Goal: Information Seeking & Learning: Check status

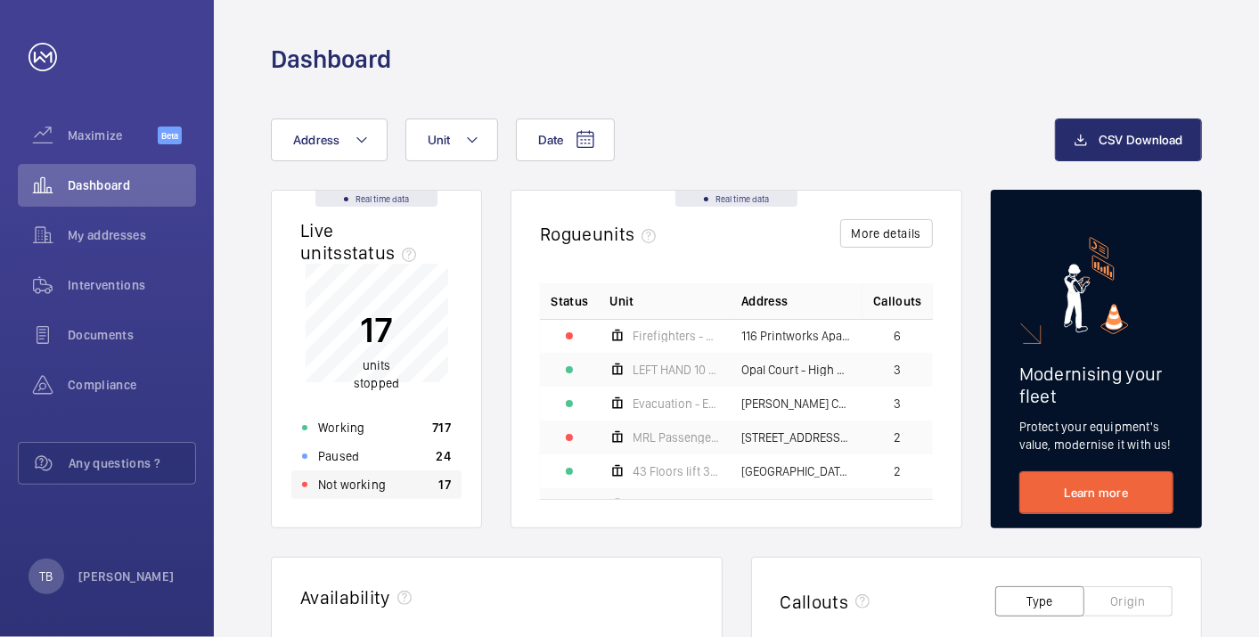
click at [445, 486] on p "17" at bounding box center [445, 485] width 12 height 18
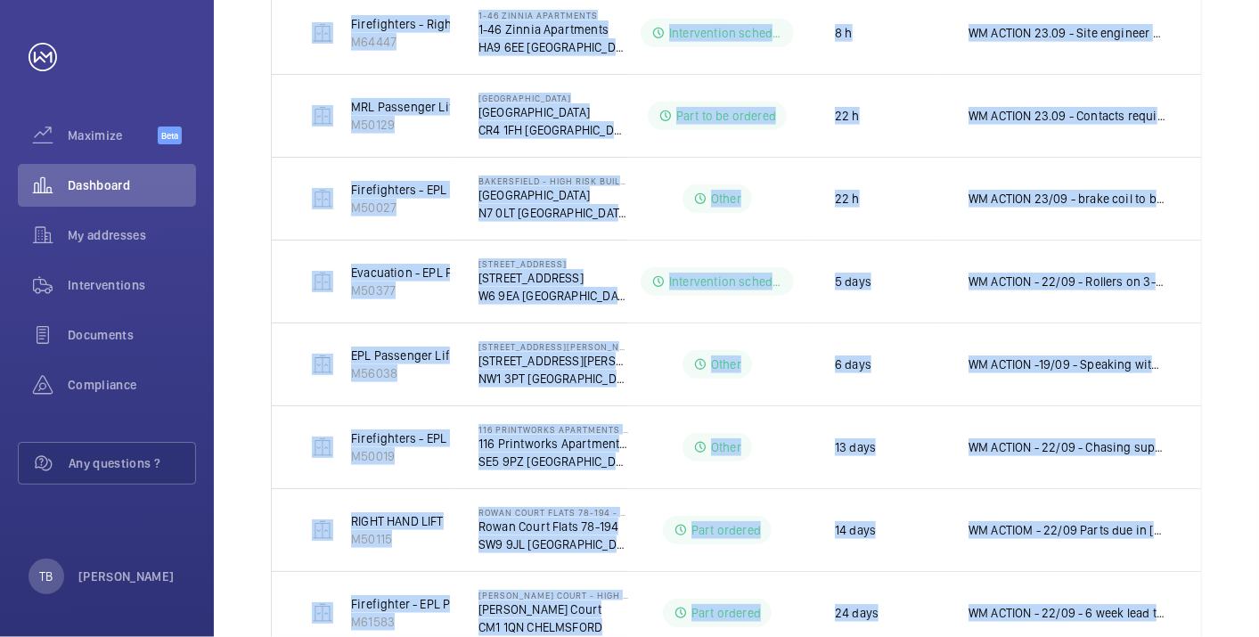
scroll to position [774, 0]
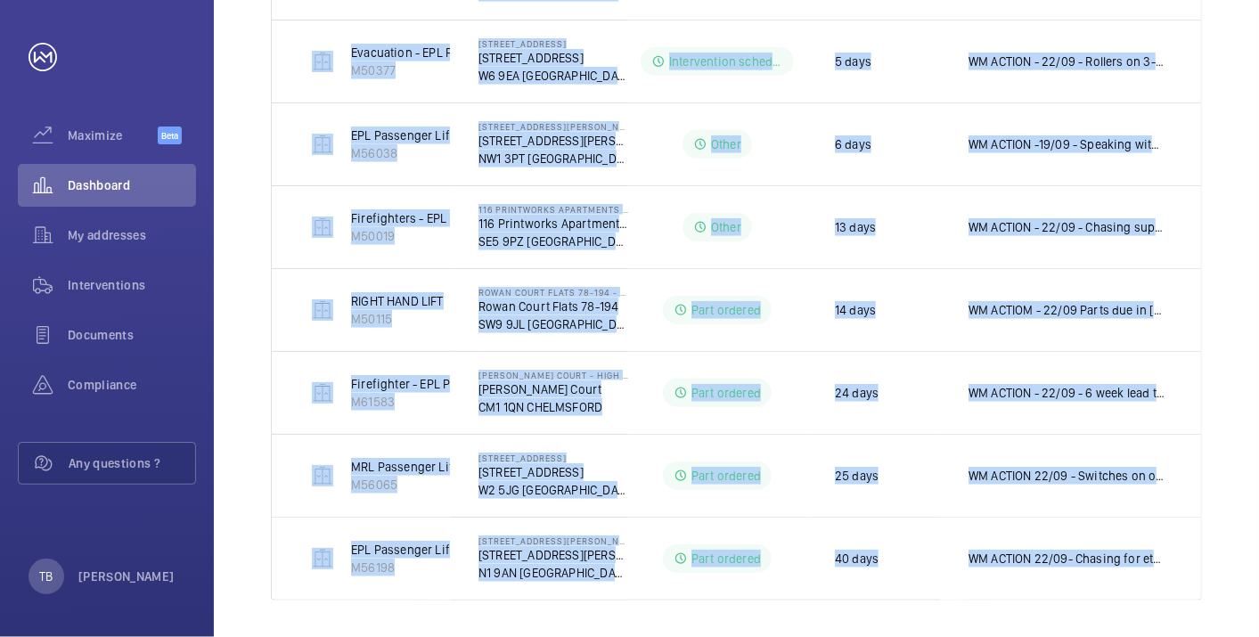
drag, startPoint x: 287, startPoint y: 414, endPoint x: 1165, endPoint y: 600, distance: 897.9
click at [1165, 600] on div "Shutdown Breakdown Address Unit 1 – 12 of 12 Units Address Status Stopped since…" at bounding box center [736, 33] width 1045 height 1221
copy tbody "Fire Fighting - Tesla 61-84 schn euro M56046 Tesla Court Flats 61-84 - High Ris…"
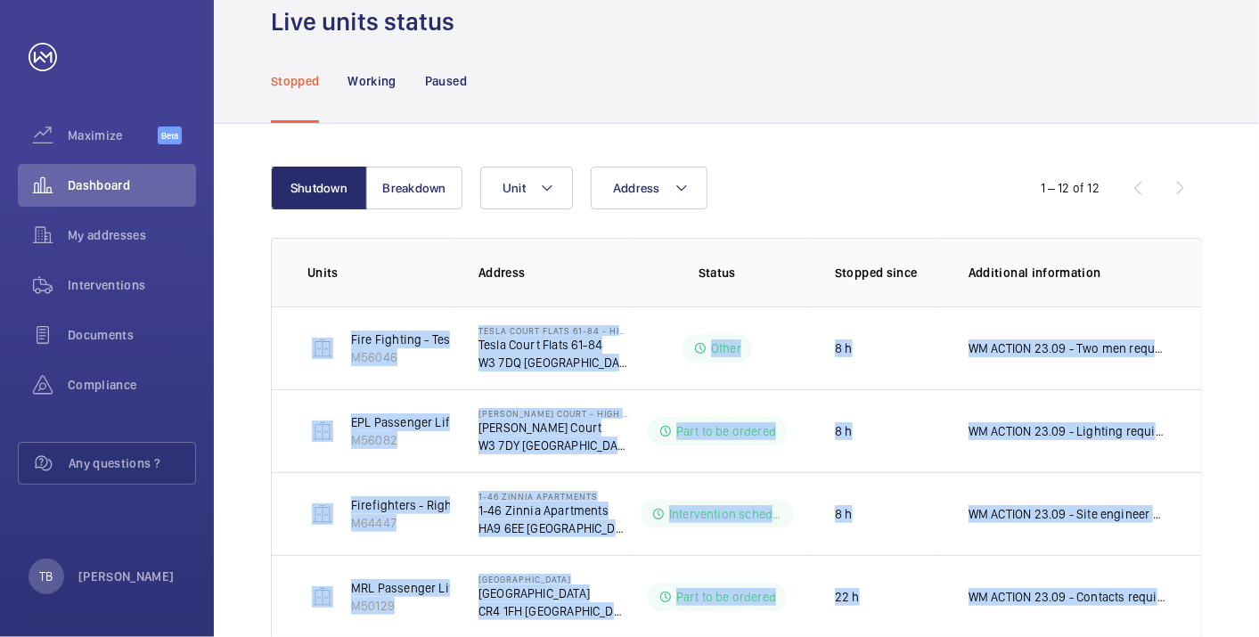
scroll to position [53, 0]
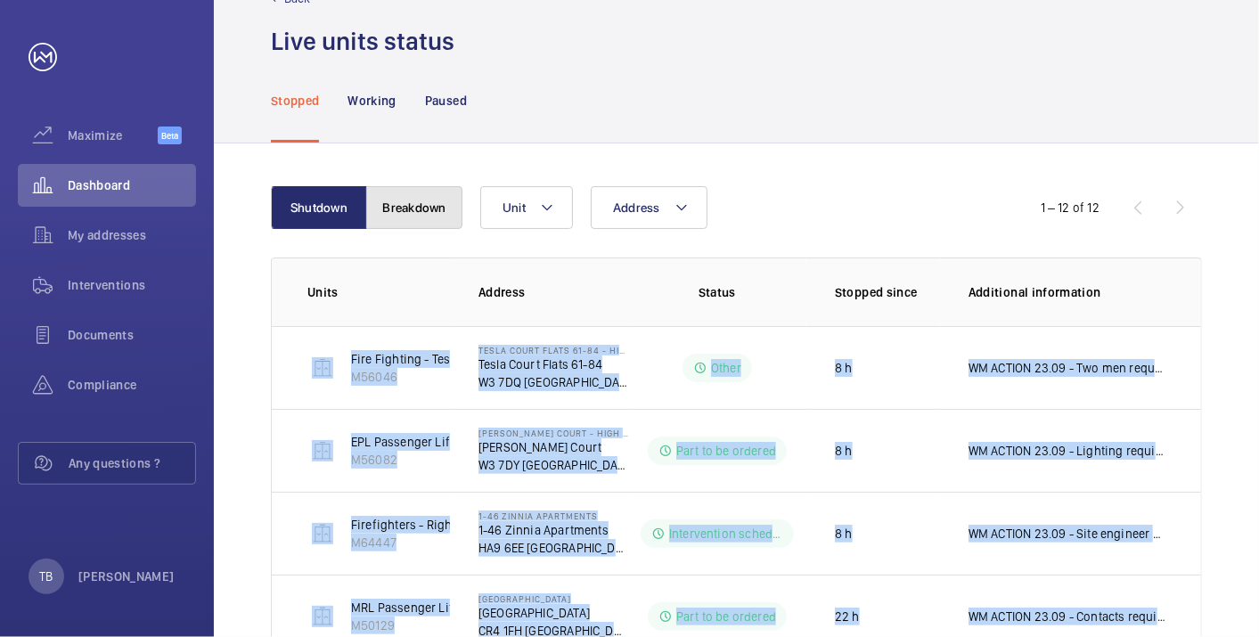
click at [428, 214] on button "Breakdown" at bounding box center [414, 207] width 96 height 43
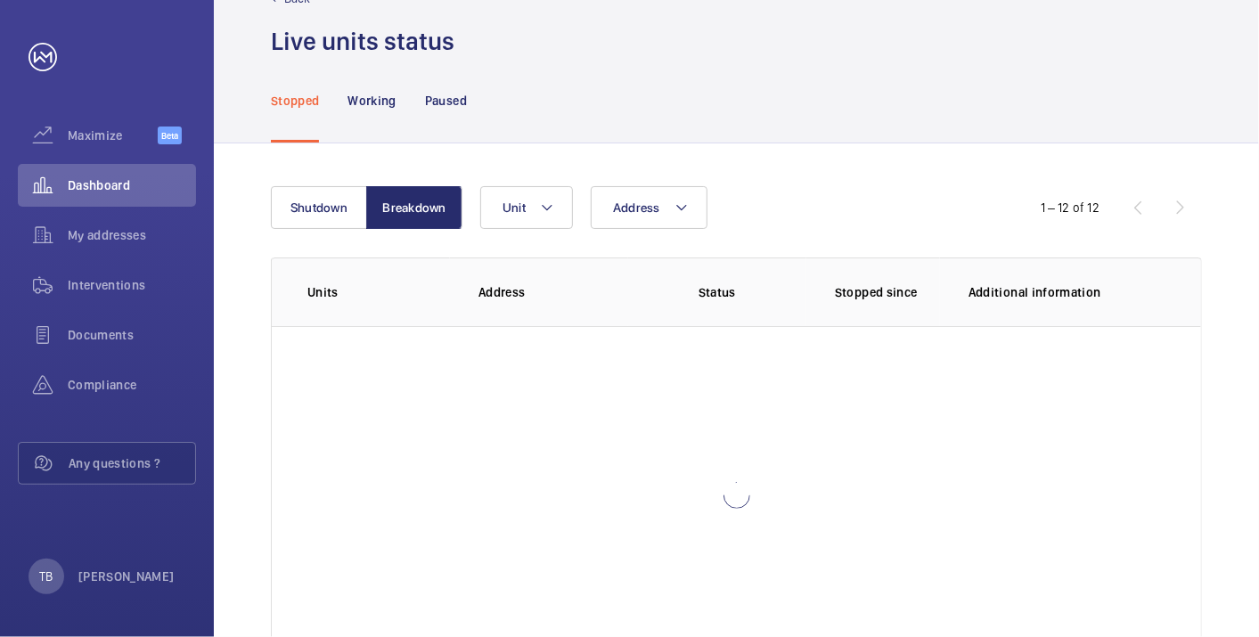
scroll to position [122, 0]
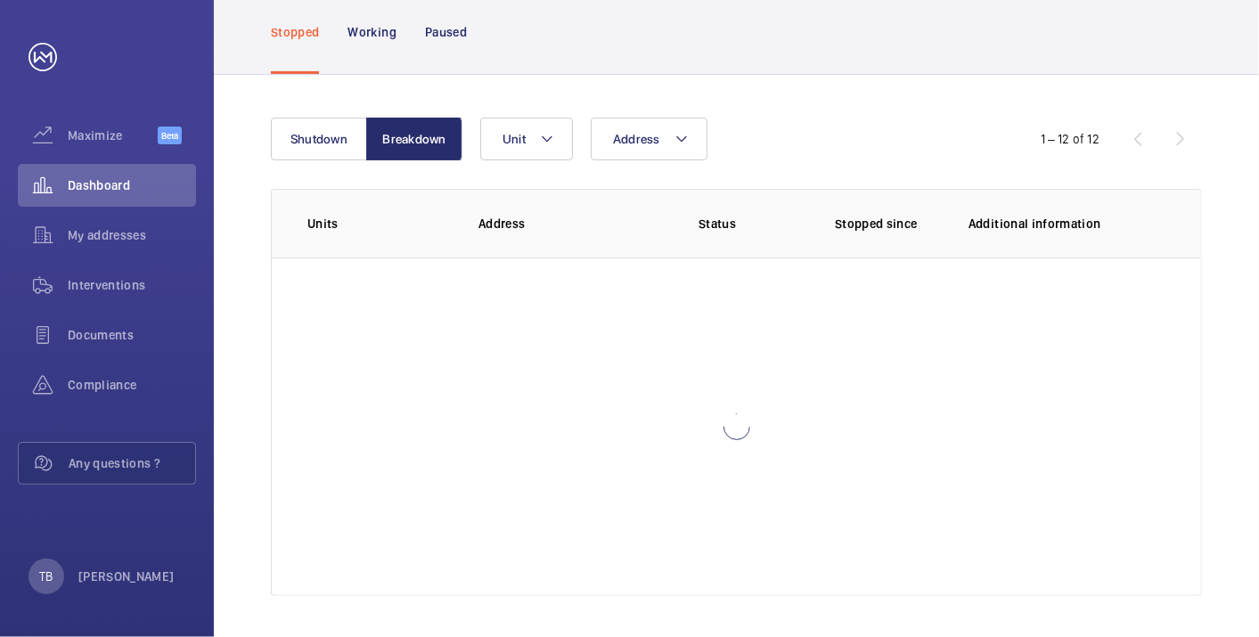
click at [247, 273] on div "Shutdown Breakdown Address Unit 1 – 12 of 12 Units Address Status Stopped since…" at bounding box center [736, 357] width 1045 height 564
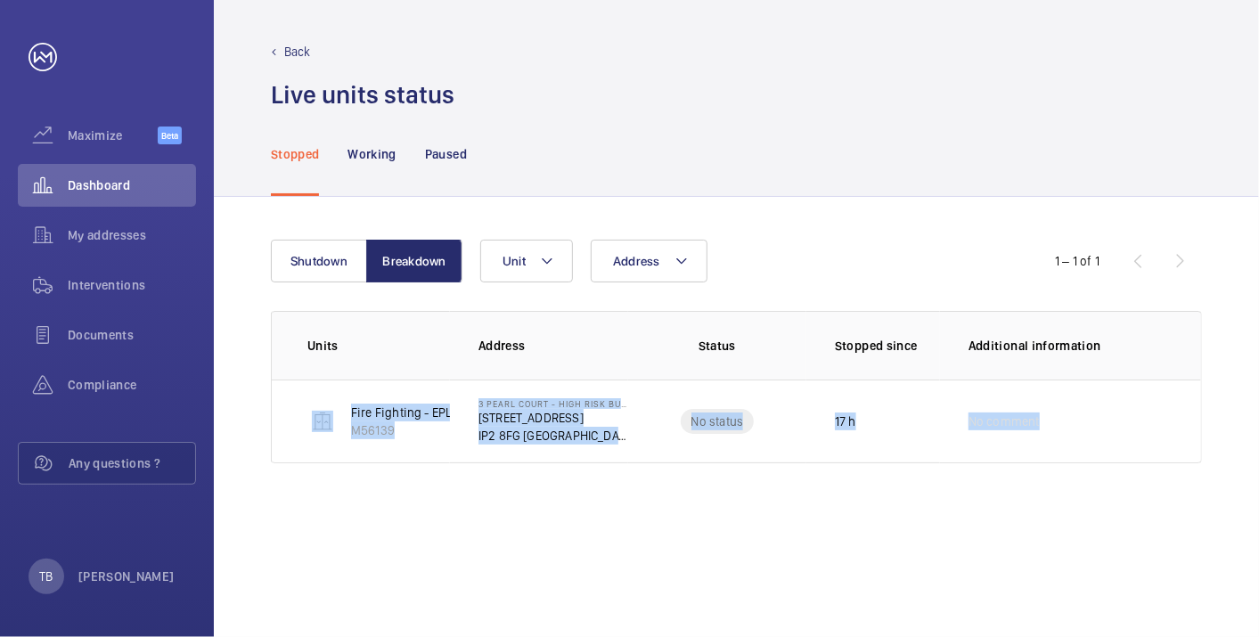
drag, startPoint x: 445, startPoint y: 403, endPoint x: 1175, endPoint y: 481, distance: 733.9
click at [1175, 481] on div "Shutdown Breakdown Address Unit 1 – 1 of 1 Units Address Status Stopped since A…" at bounding box center [736, 417] width 1045 height 440
copy tr "Fire Fighting - EPL Passenger Lift No 2 M56139 3 Pearl Court - High Risk Buildi…"
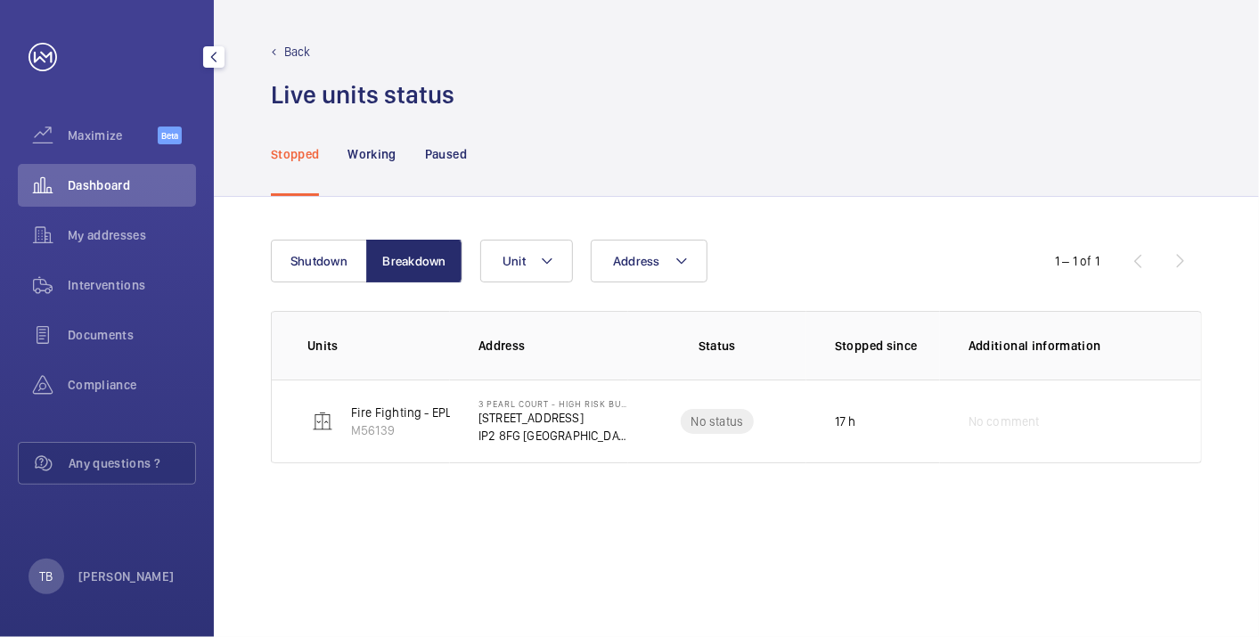
click at [123, 195] on div "Dashboard" at bounding box center [107, 185] width 178 height 43
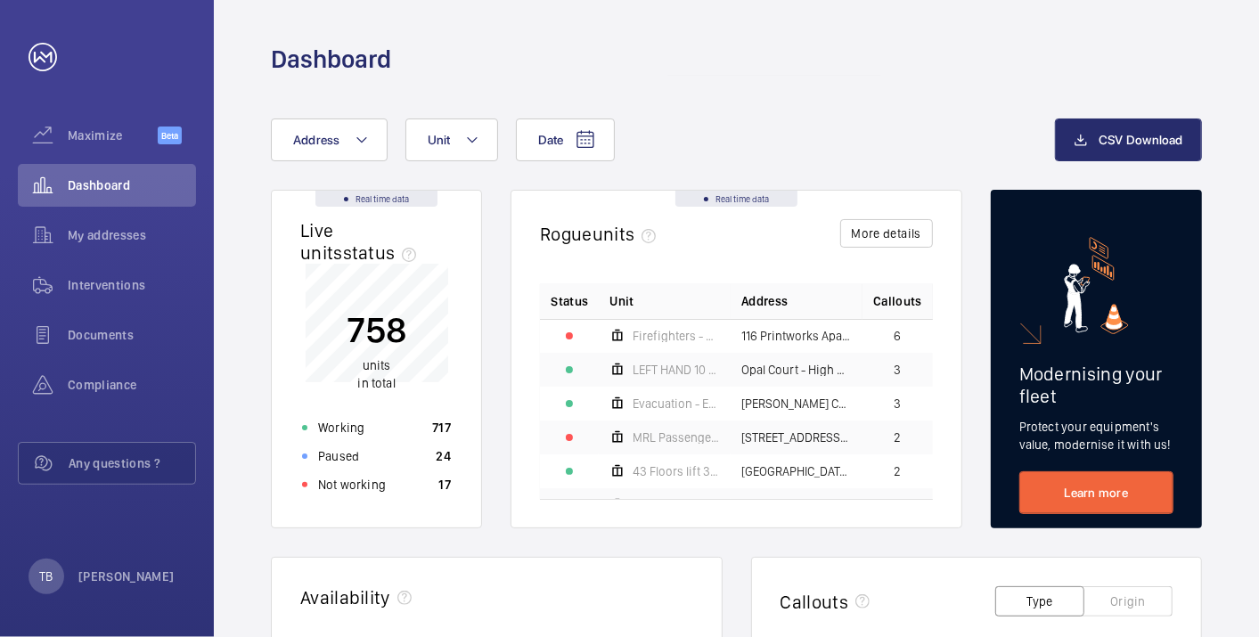
click at [383, 484] on div "Not working 17" at bounding box center [376, 484] width 170 height 29
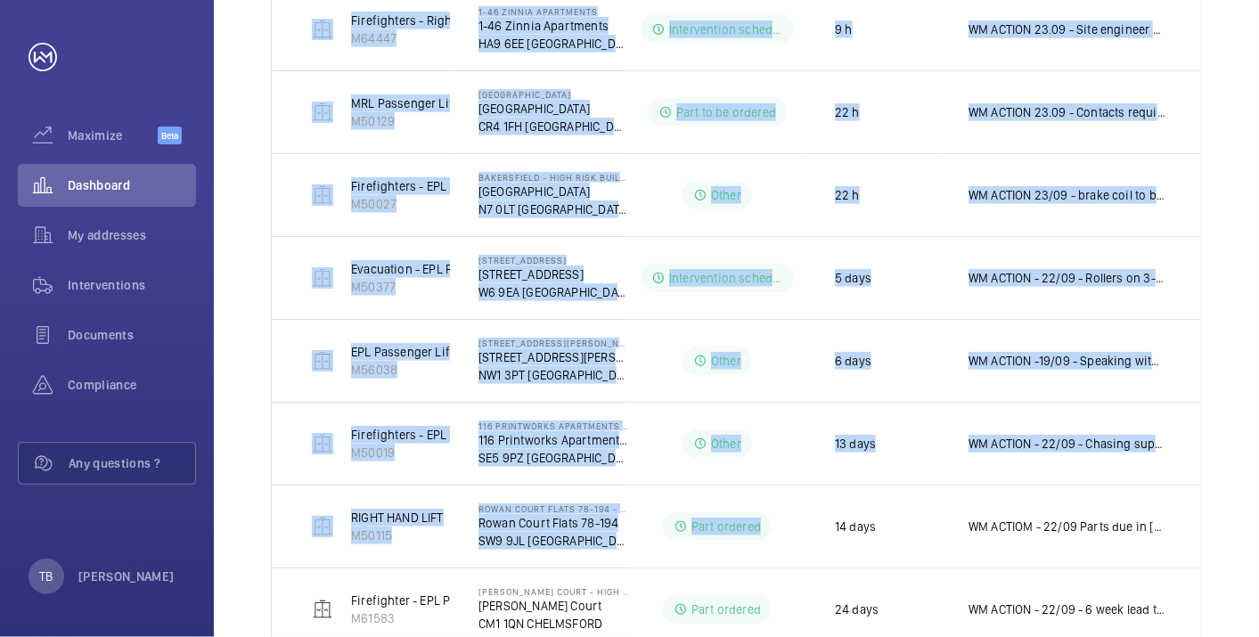
scroll to position [774, 0]
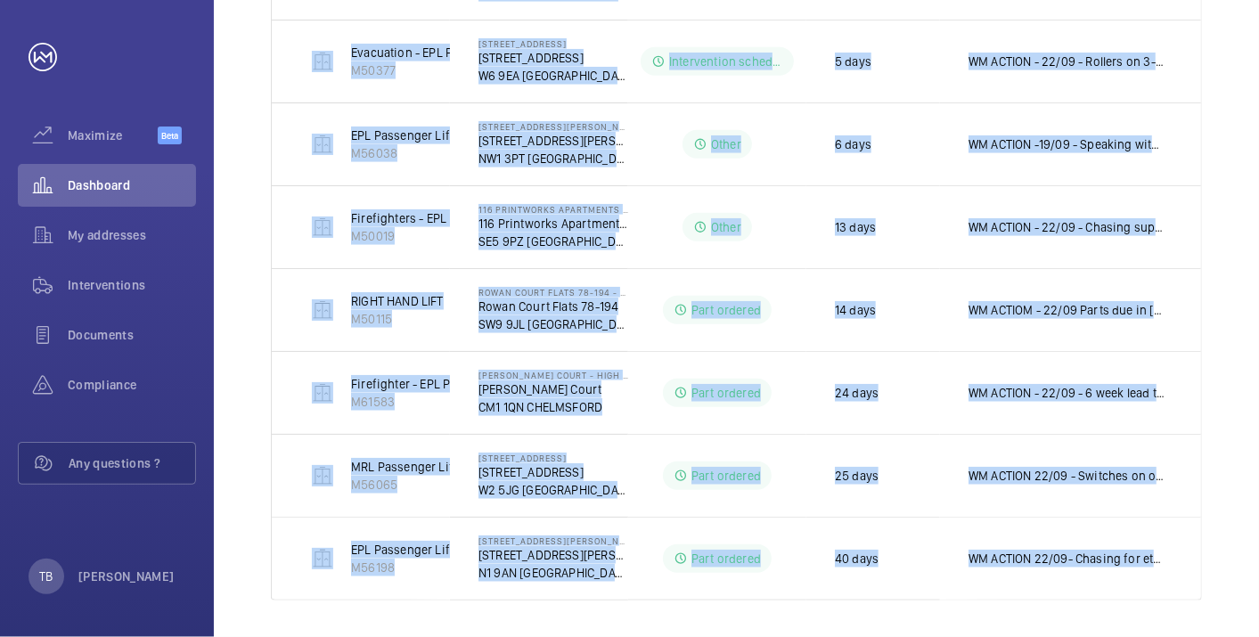
drag, startPoint x: 295, startPoint y: 329, endPoint x: 1262, endPoint y: 568, distance: 996.5
click at [1258, 568] on html "Your request has been sent. We will contact you soon. Maximize Beta Dashboard M…" at bounding box center [629, 318] width 1259 height 637
copy table "Units Address Status Stopped since Additional information Fire Fighting - Tesla…"
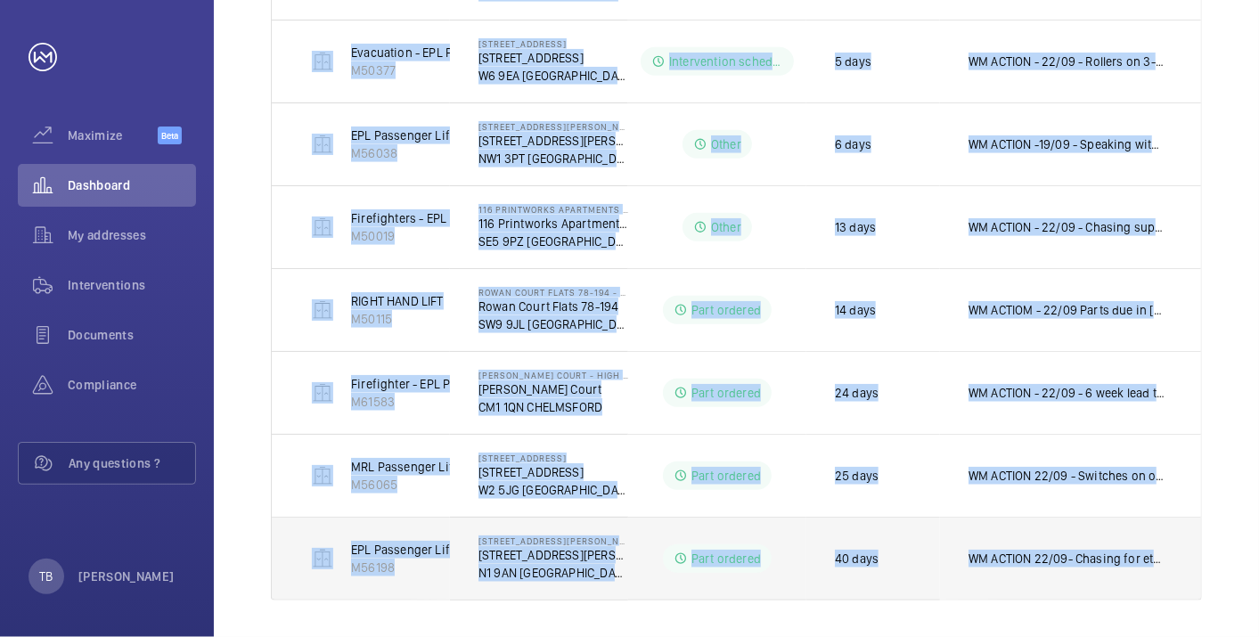
click at [1024, 565] on td "WM ACTION 22/09- Chasing for eta on fitting 19/09 - repairs and scaffolder book…" at bounding box center [1070, 559] width 261 height 84
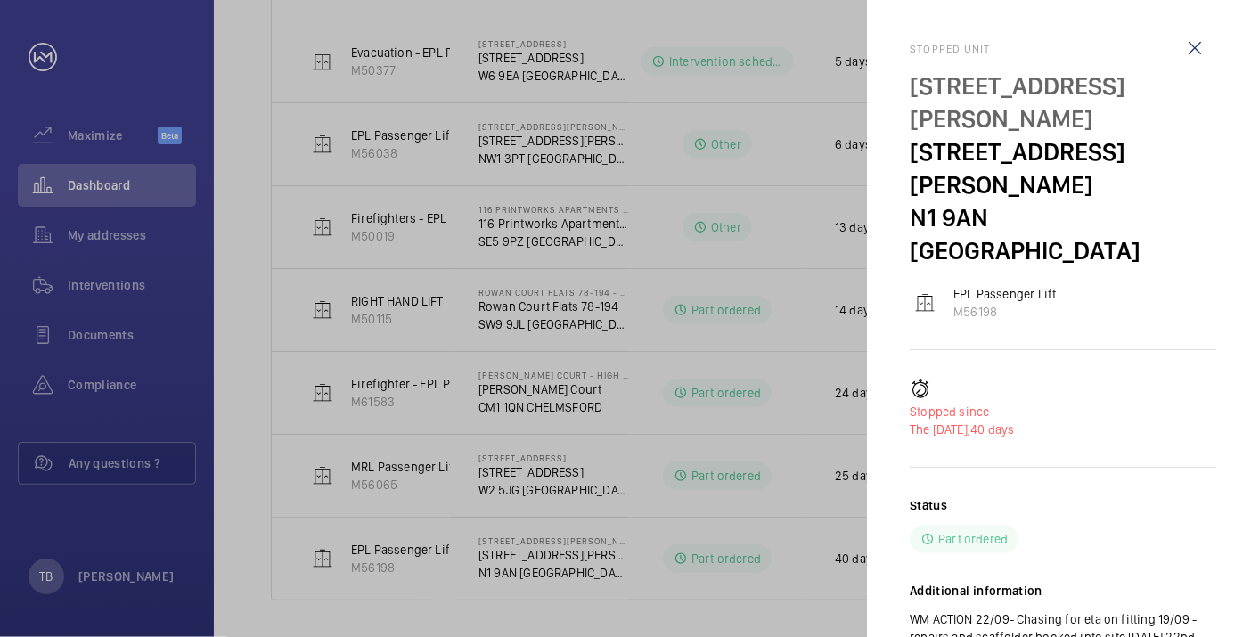
click at [262, 292] on div at bounding box center [629, 318] width 1259 height 637
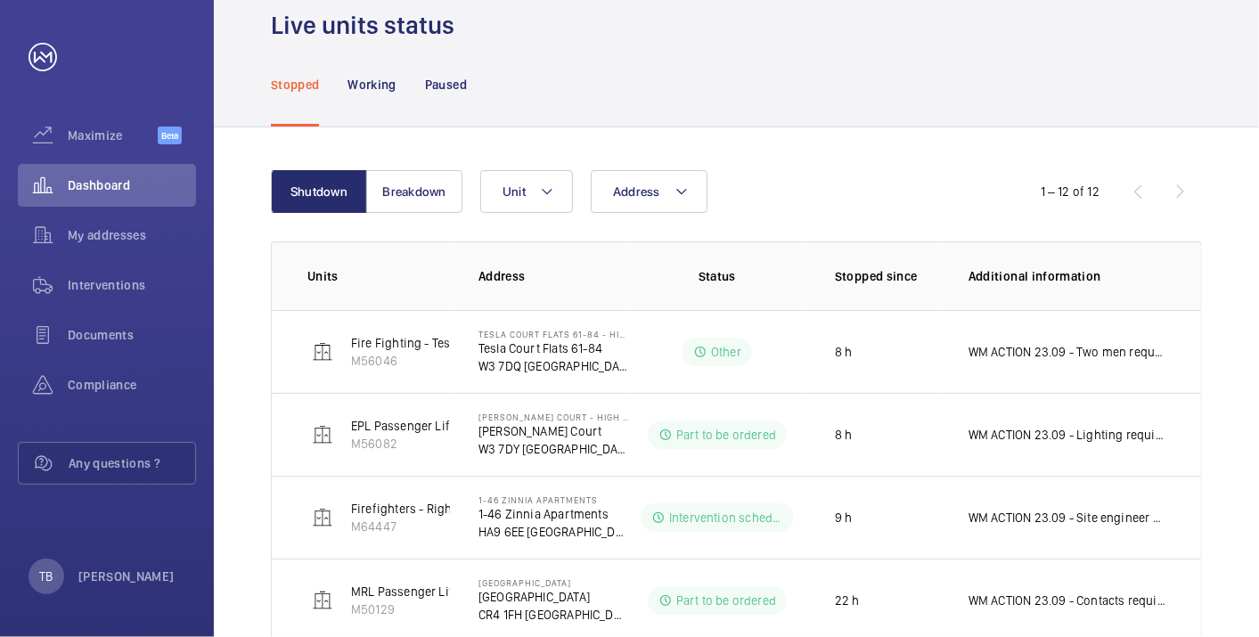
scroll to position [55, 0]
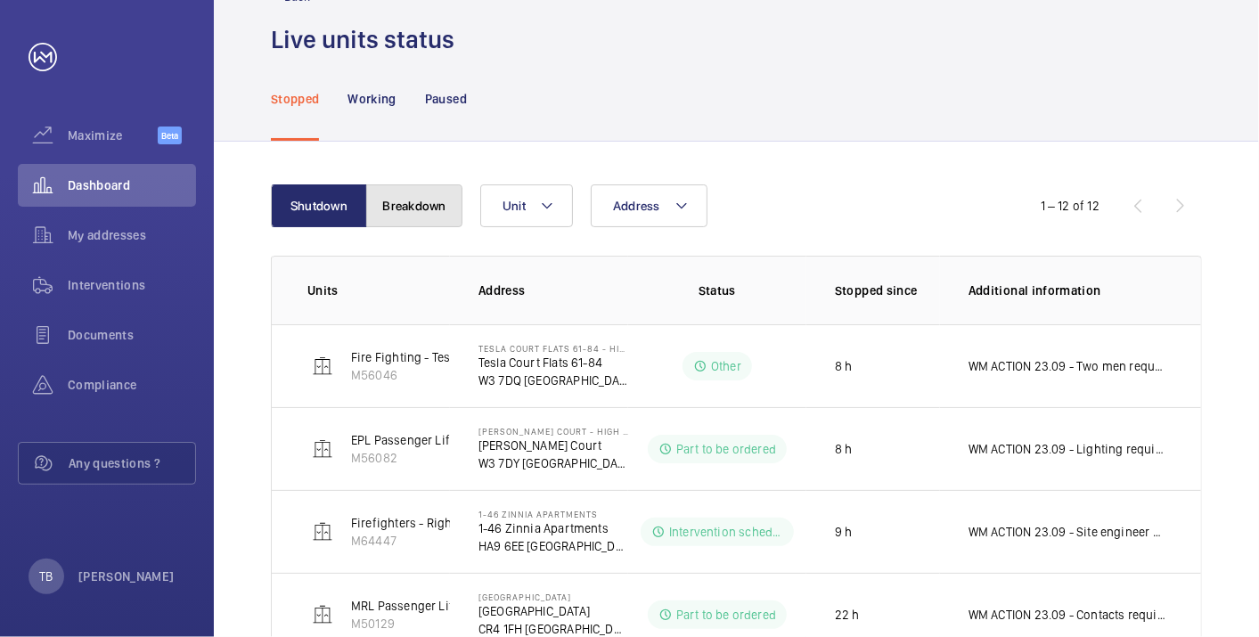
click at [432, 215] on button "Breakdown" at bounding box center [414, 205] width 96 height 43
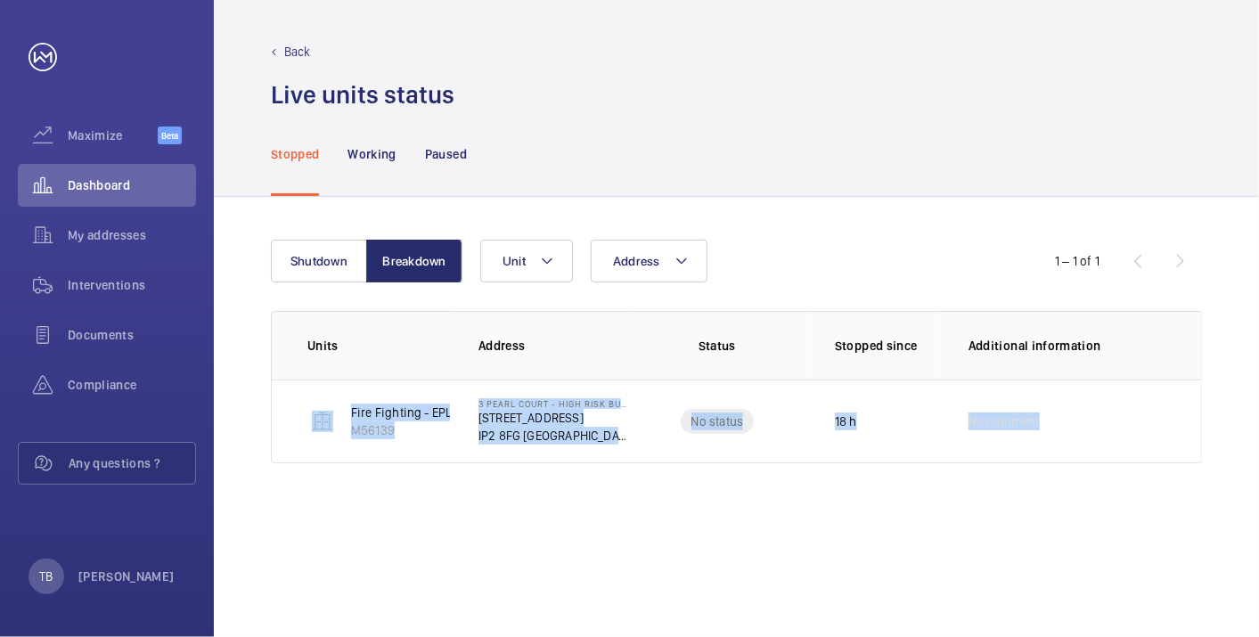
drag, startPoint x: 290, startPoint y: 399, endPoint x: 1197, endPoint y: 473, distance: 909.9
click at [1197, 473] on div "Shutdown Breakdown Address Unit 1 – 1 of 1 Units Address Status Stopped since A…" at bounding box center [736, 417] width 1045 height 440
copy tr "Fire Fighting - EPL Passenger Lift No 2 M56139 3 Pearl Court - High Risk Buildi…"
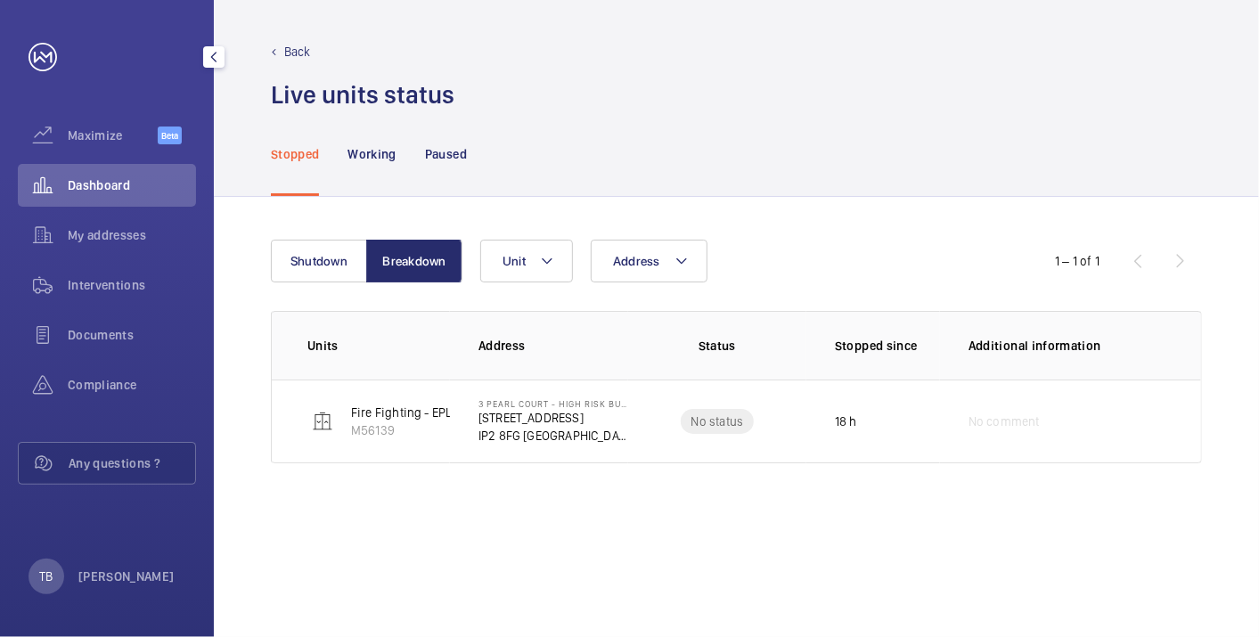
click at [110, 183] on span "Dashboard" at bounding box center [132, 185] width 128 height 18
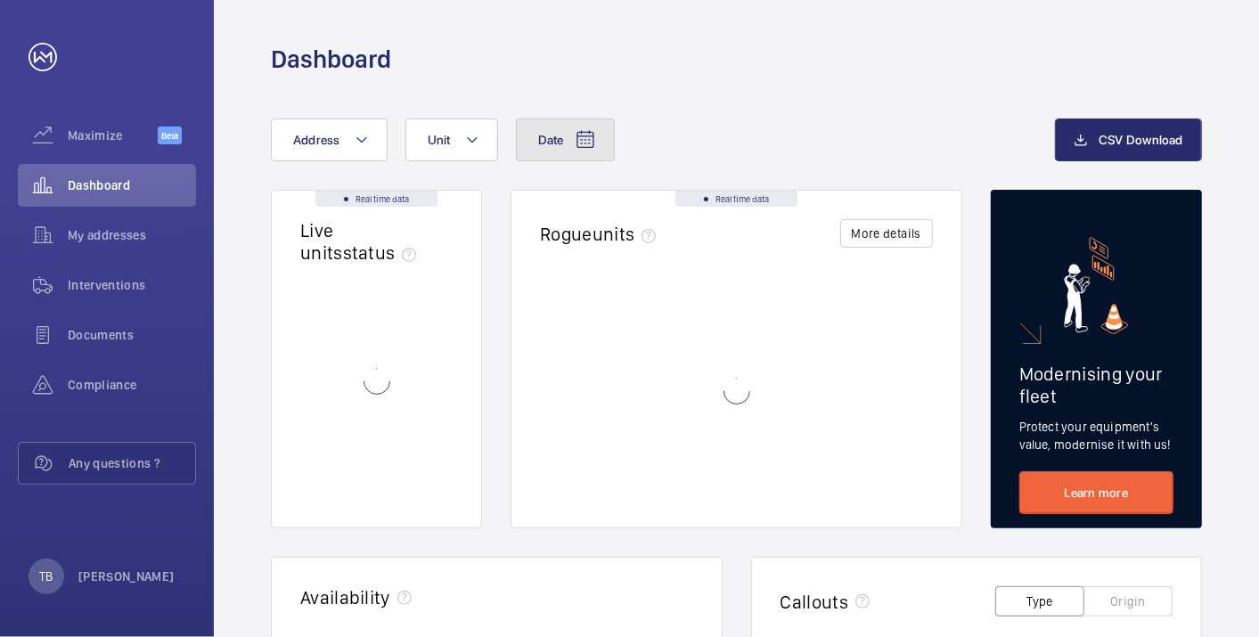
click at [583, 135] on mat-icon at bounding box center [585, 139] width 21 height 21
